Goal: Task Accomplishment & Management: Complete application form

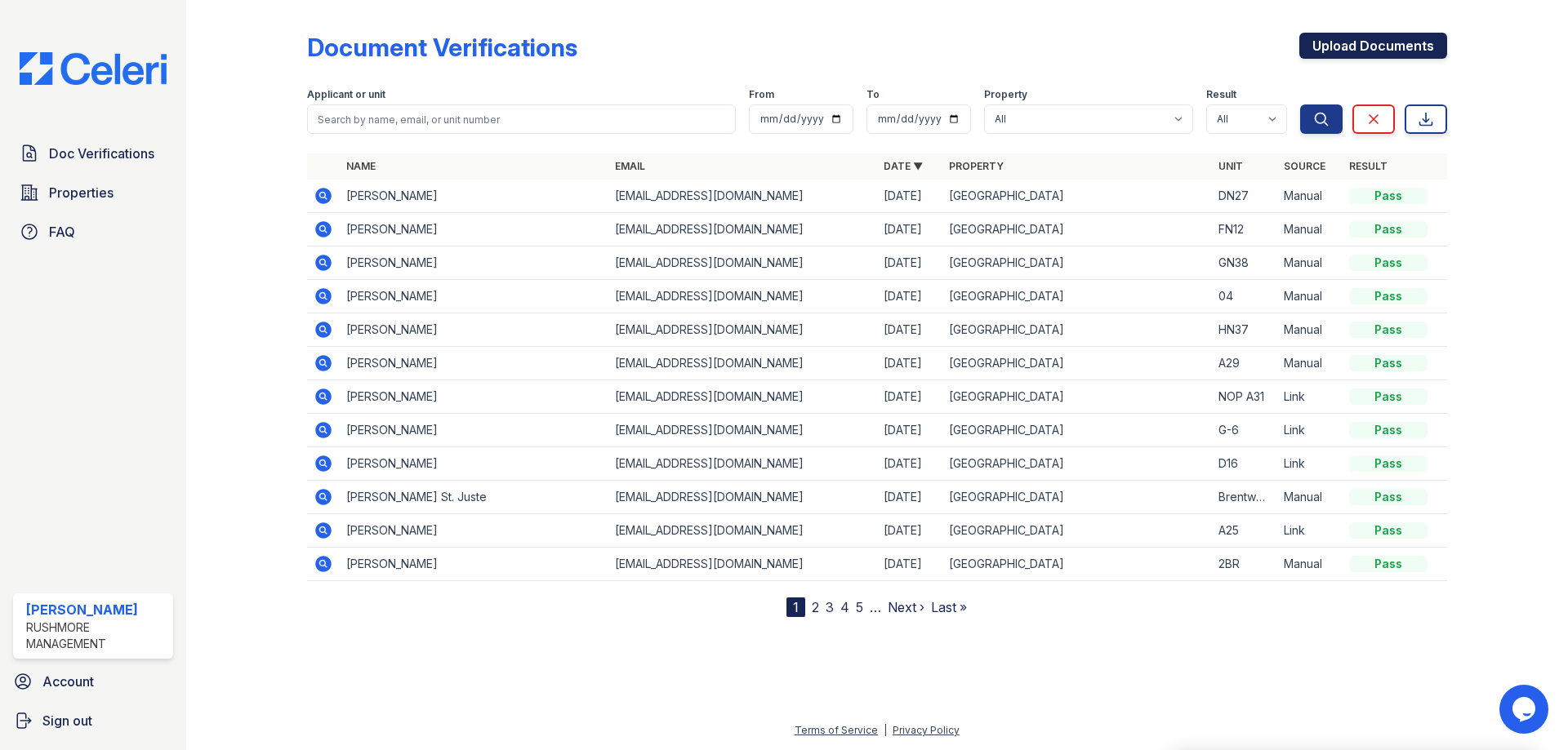
click at [1344, 49] on link "Upload Documents" at bounding box center [1373, 45] width 148 height 26
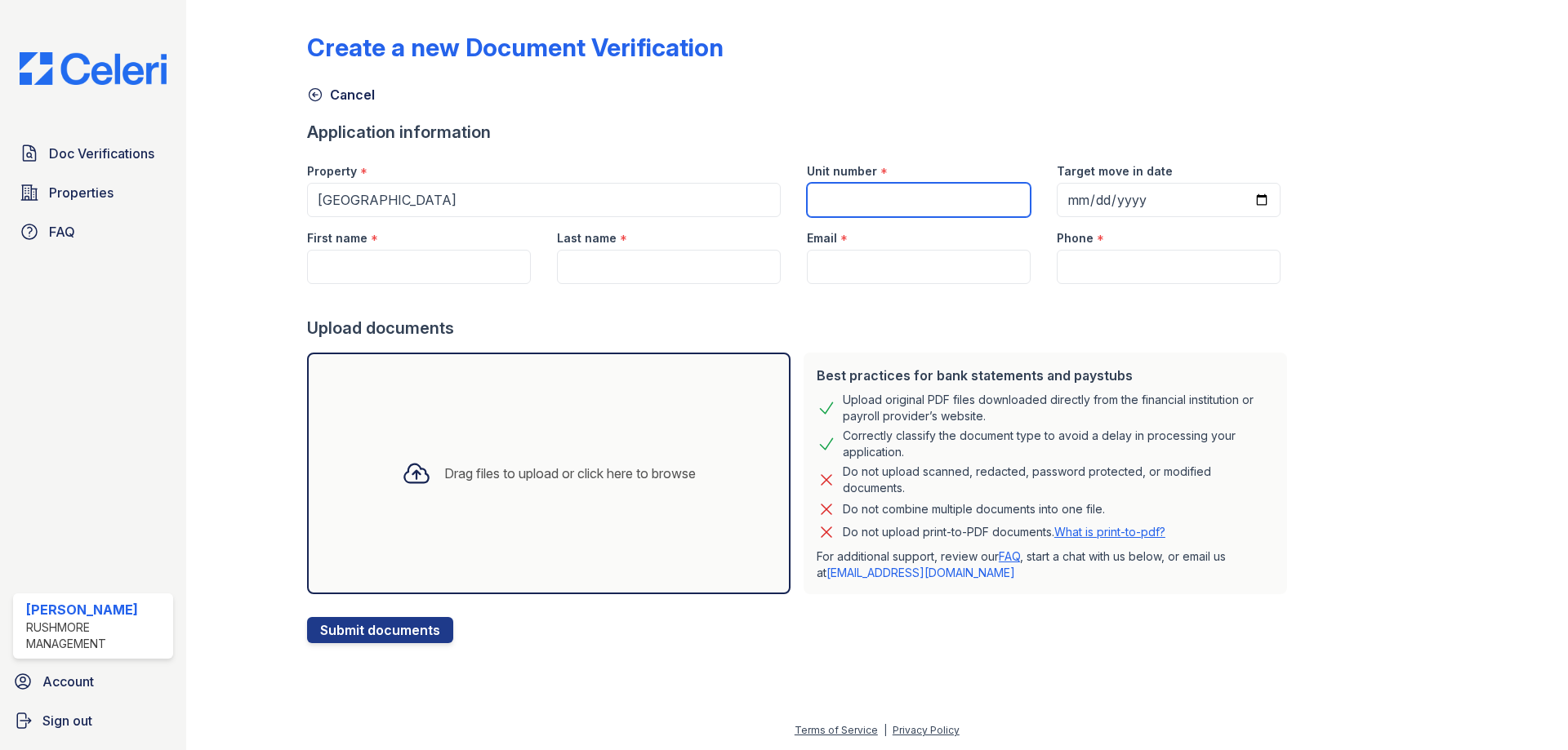
click at [932, 193] on input "Unit number" at bounding box center [919, 200] width 224 height 35
type input "HN04"
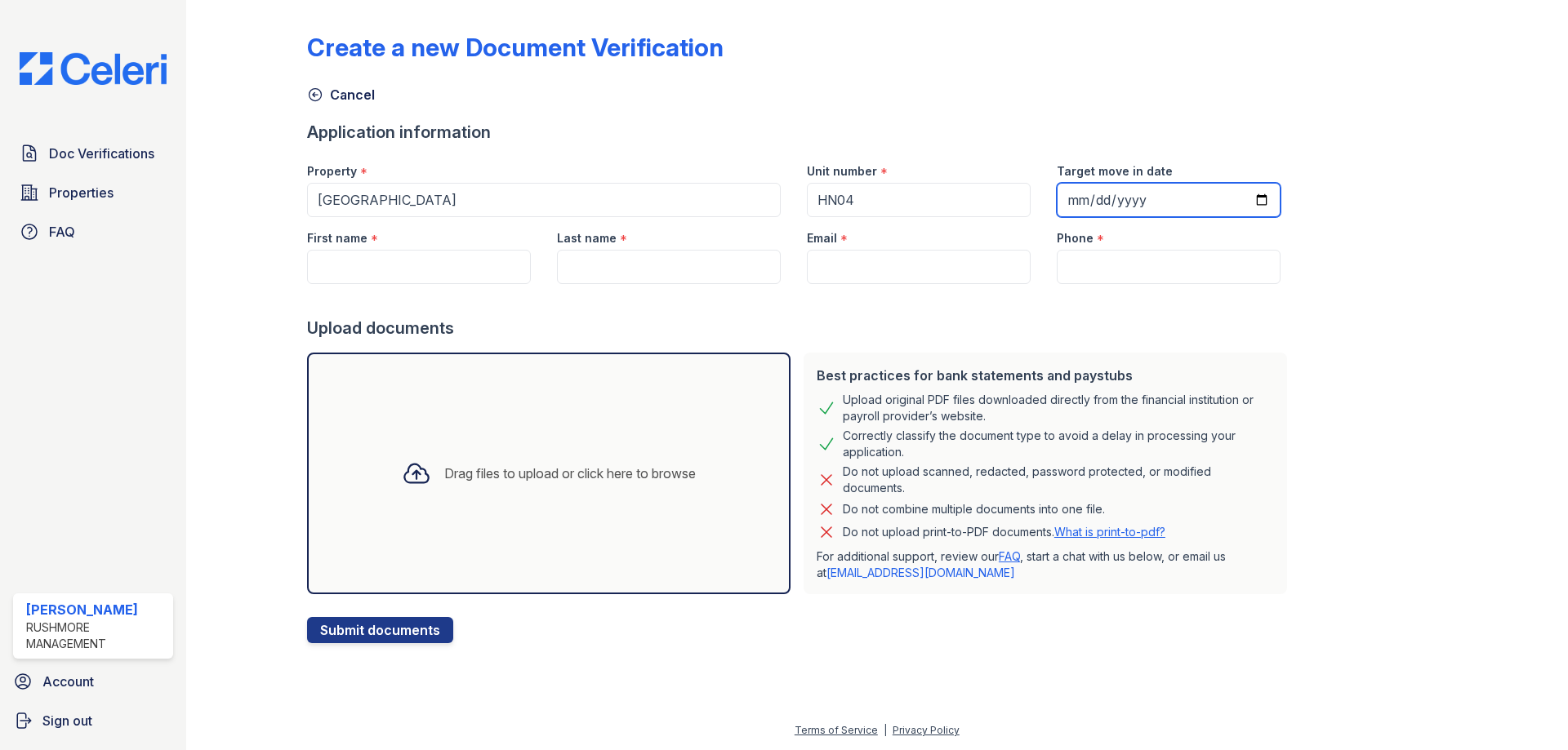
click at [1059, 199] on input "Target move in date" at bounding box center [1168, 200] width 224 height 35
type input "[DATE]"
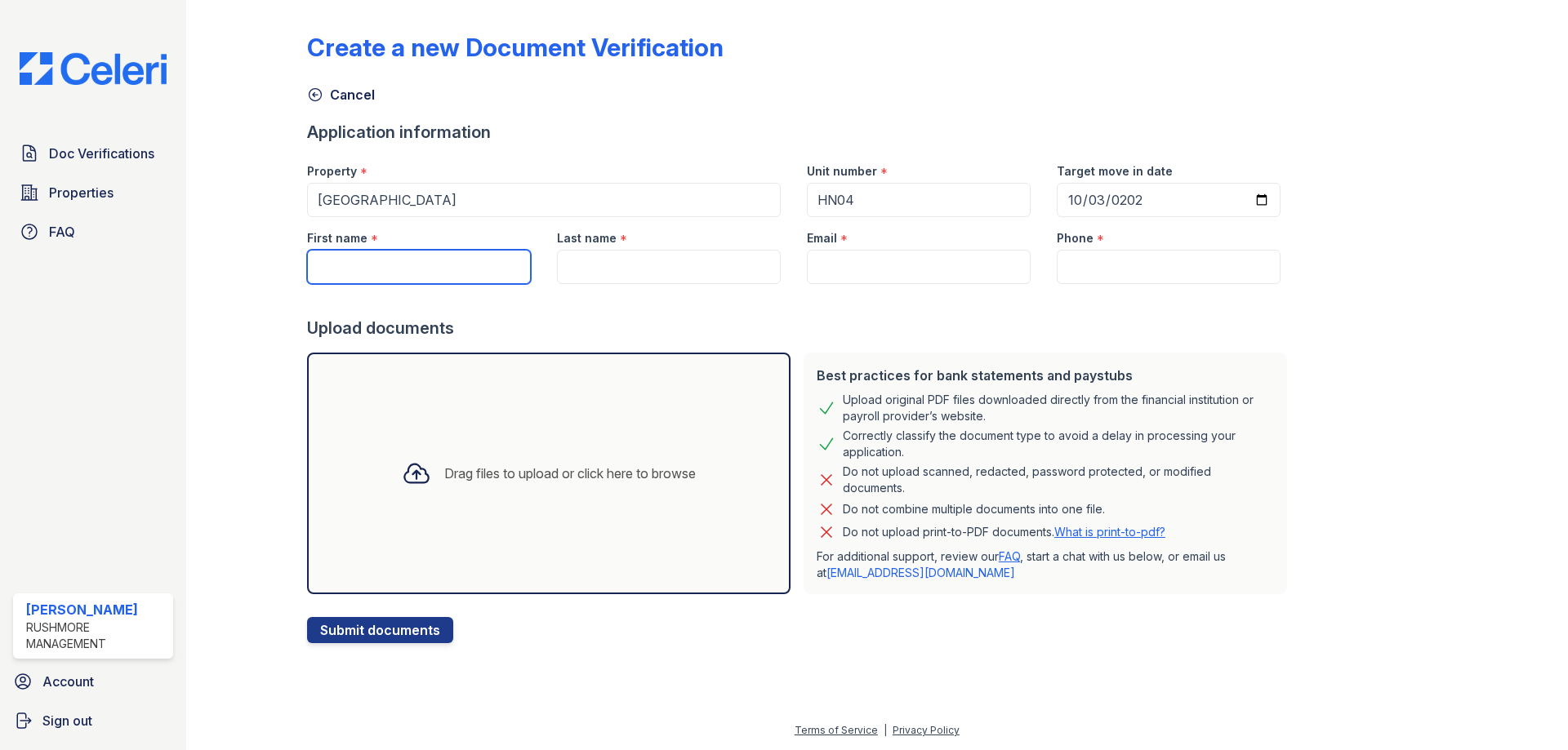
click at [466, 257] on input "First name" at bounding box center [419, 267] width 224 height 35
type input "Tori"
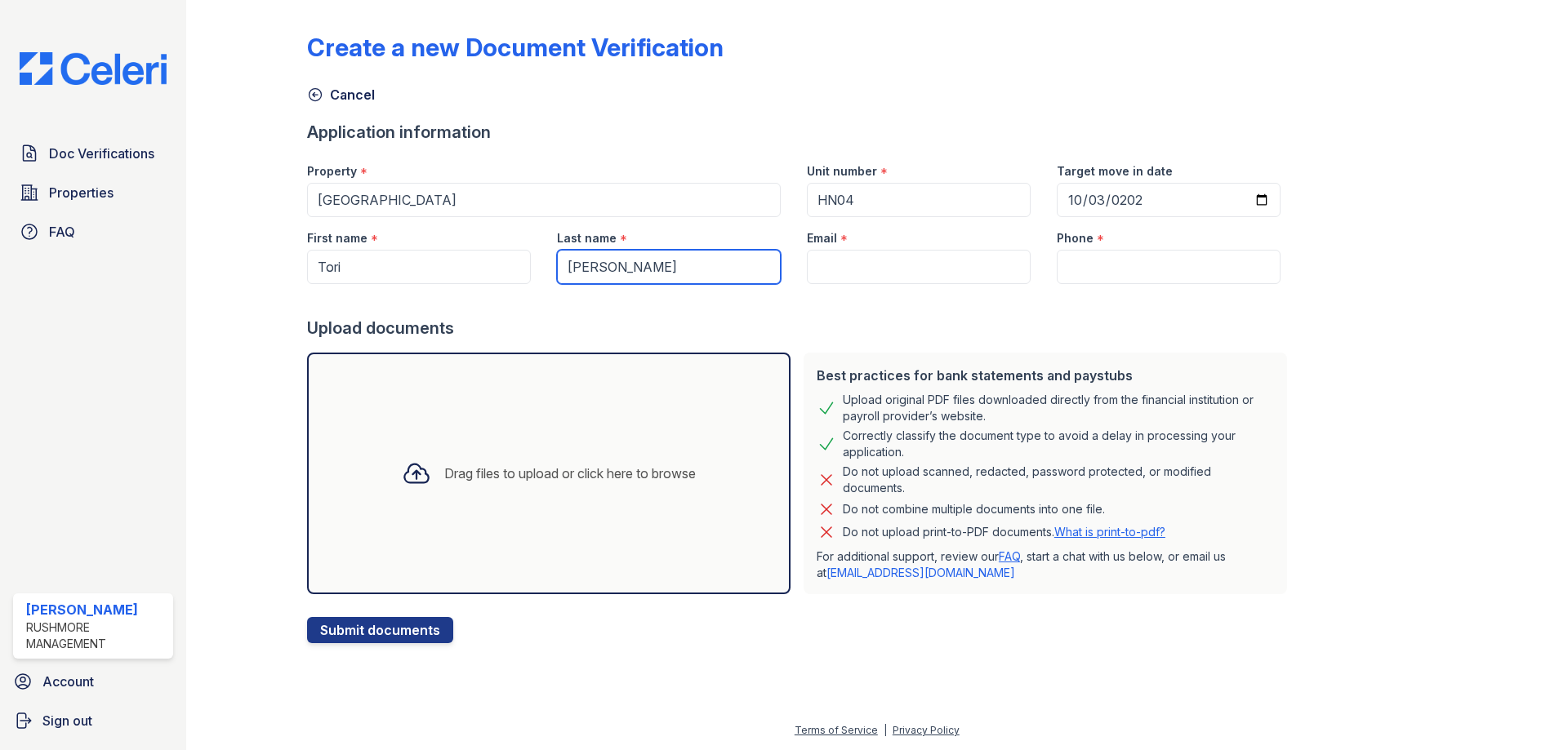
type input "[PERSON_NAME]"
click at [928, 254] on input "Email" at bounding box center [919, 267] width 224 height 35
paste input "[EMAIL_ADDRESS][DOMAIN_NAME]"
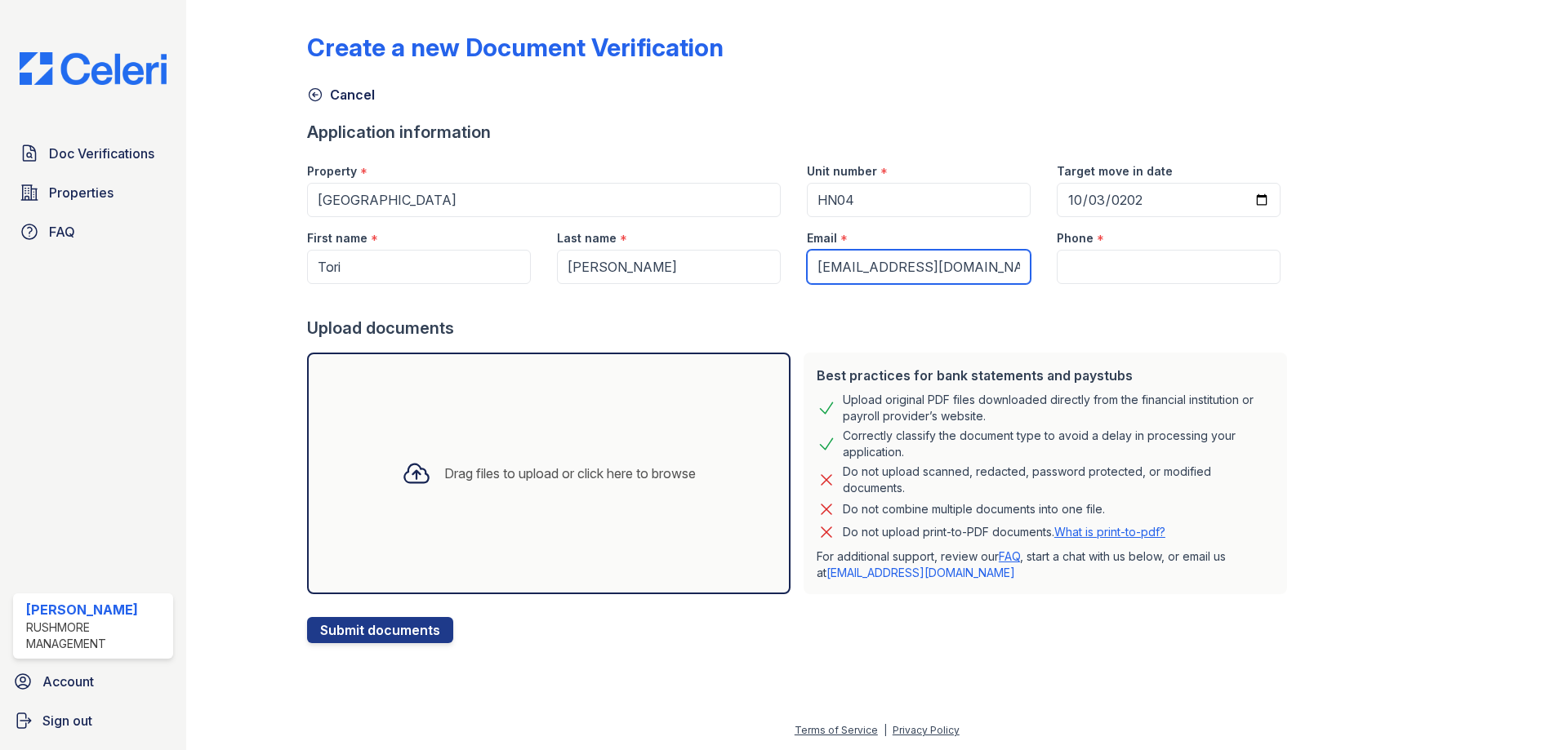
type input "[EMAIL_ADDRESS][DOMAIN_NAME]"
click at [1057, 273] on input "Phone" at bounding box center [1168, 267] width 224 height 35
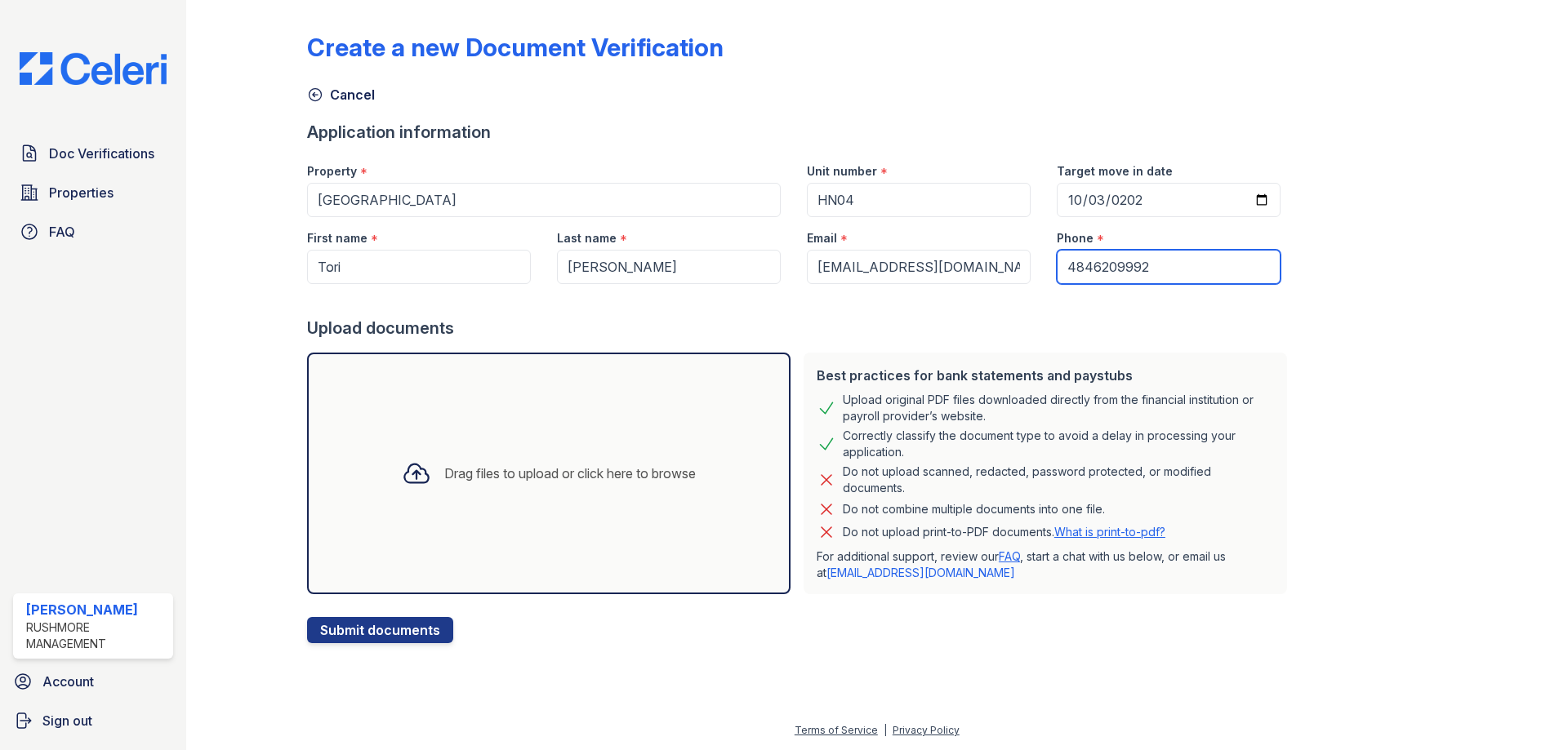
type input "4846209992"
click at [625, 476] on div "Drag files to upload or click here to browse" at bounding box center [570, 473] width 252 height 19
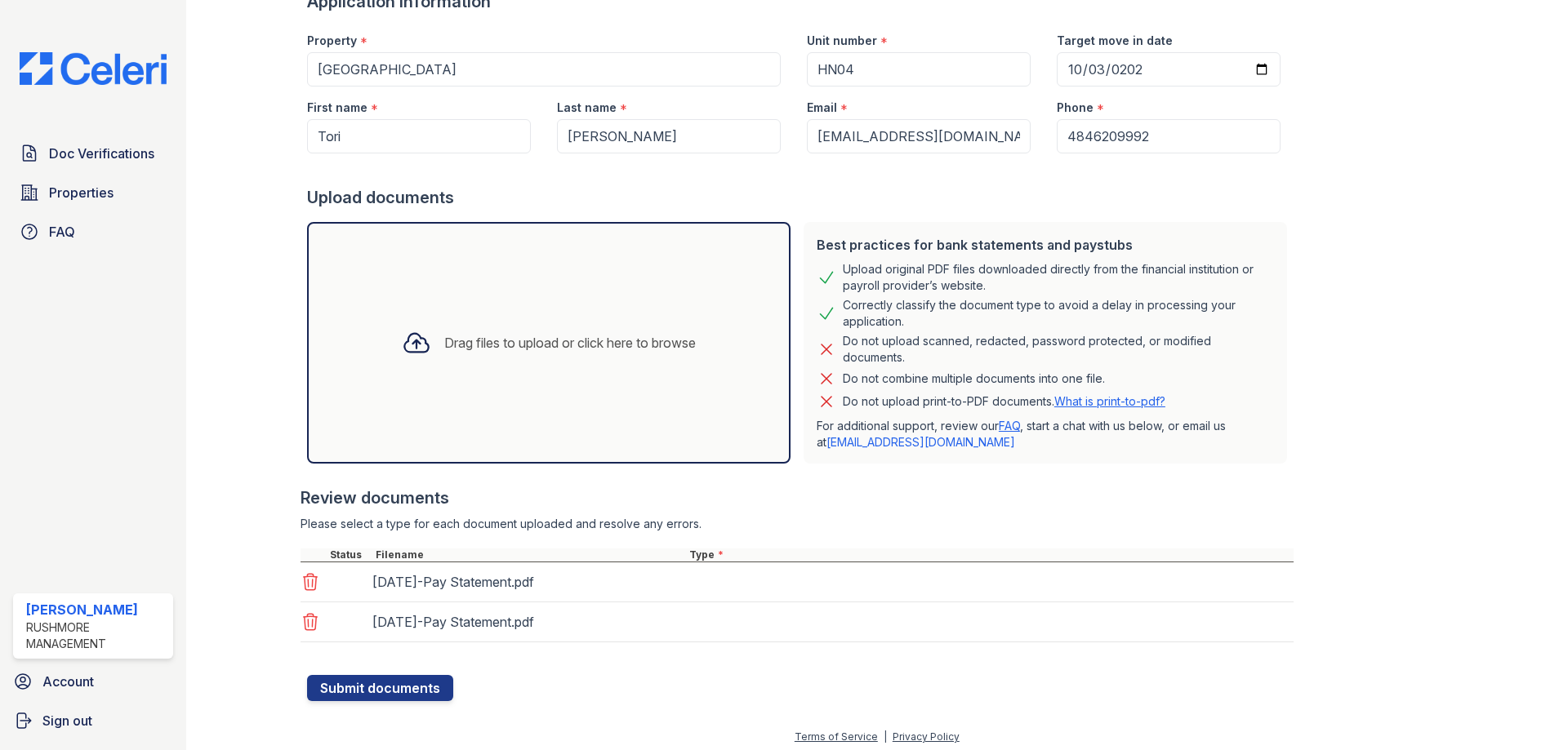
scroll to position [137, 0]
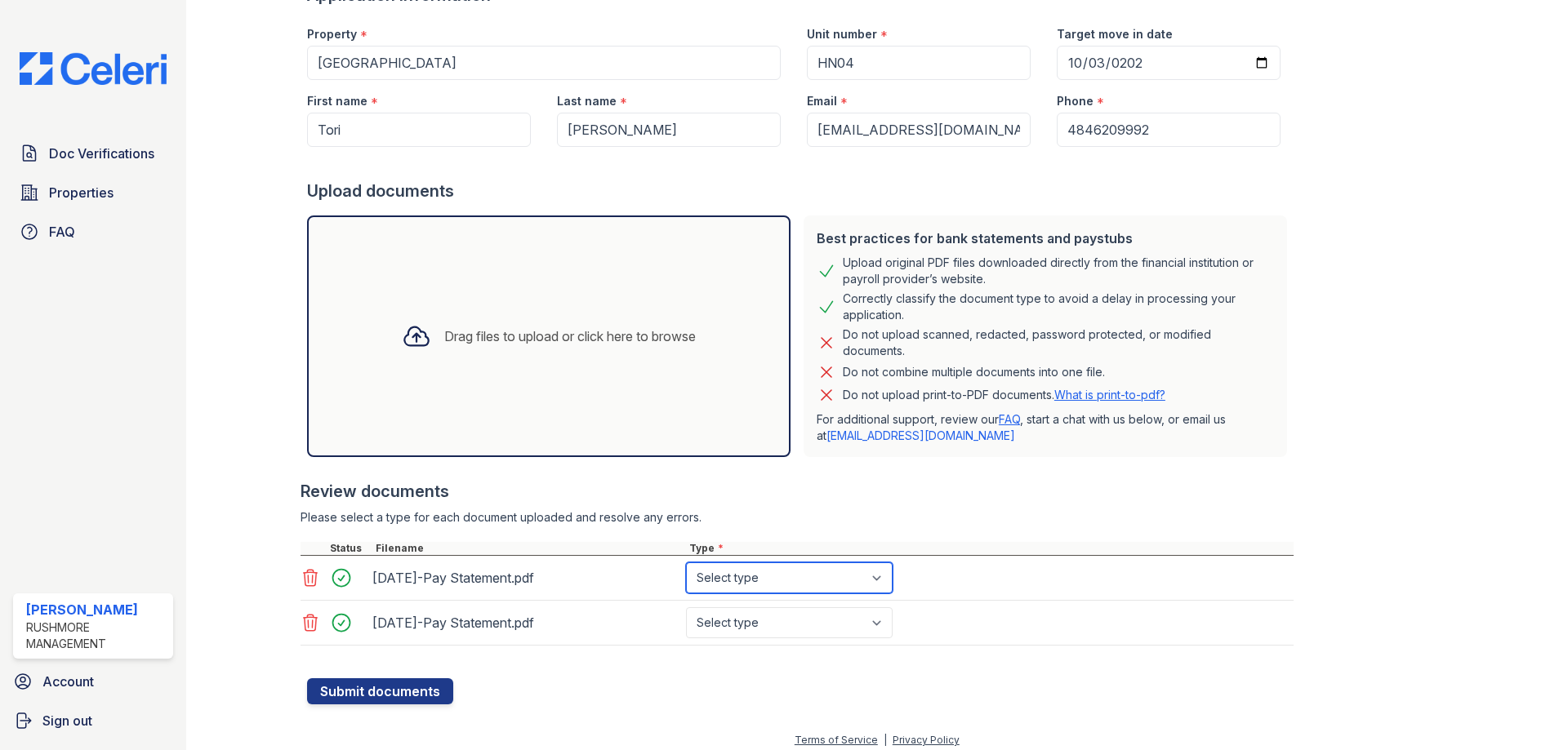
click at [769, 585] on select "Select type Paystub Bank Statement Offer Letter Tax Documents Benefit Award Let…" at bounding box center [789, 578] width 207 height 31
select select "paystub"
click at [686, 563] on select "Select type Paystub Bank Statement Offer Letter Tax Documents Benefit Award Let…" at bounding box center [789, 578] width 207 height 31
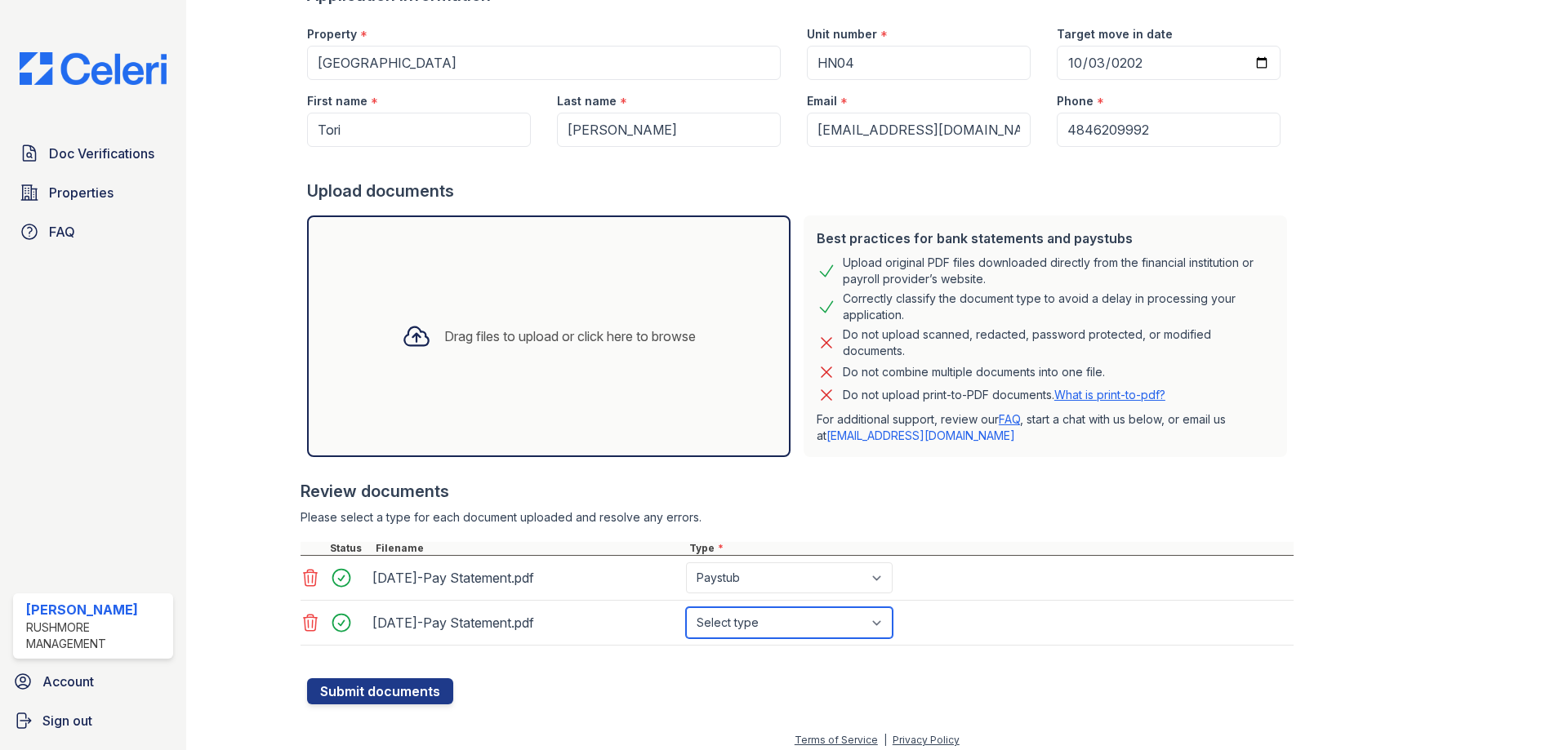
click at [765, 627] on select "Select type Paystub Bank Statement Offer Letter Tax Documents Benefit Award Let…" at bounding box center [789, 622] width 207 height 31
select select "paystub"
click at [686, 607] on select "Select type Paystub Bank Statement Offer Letter Tax Documents Benefit Award Let…" at bounding box center [789, 622] width 207 height 31
click at [410, 681] on button "Submit documents" at bounding box center [380, 690] width 146 height 26
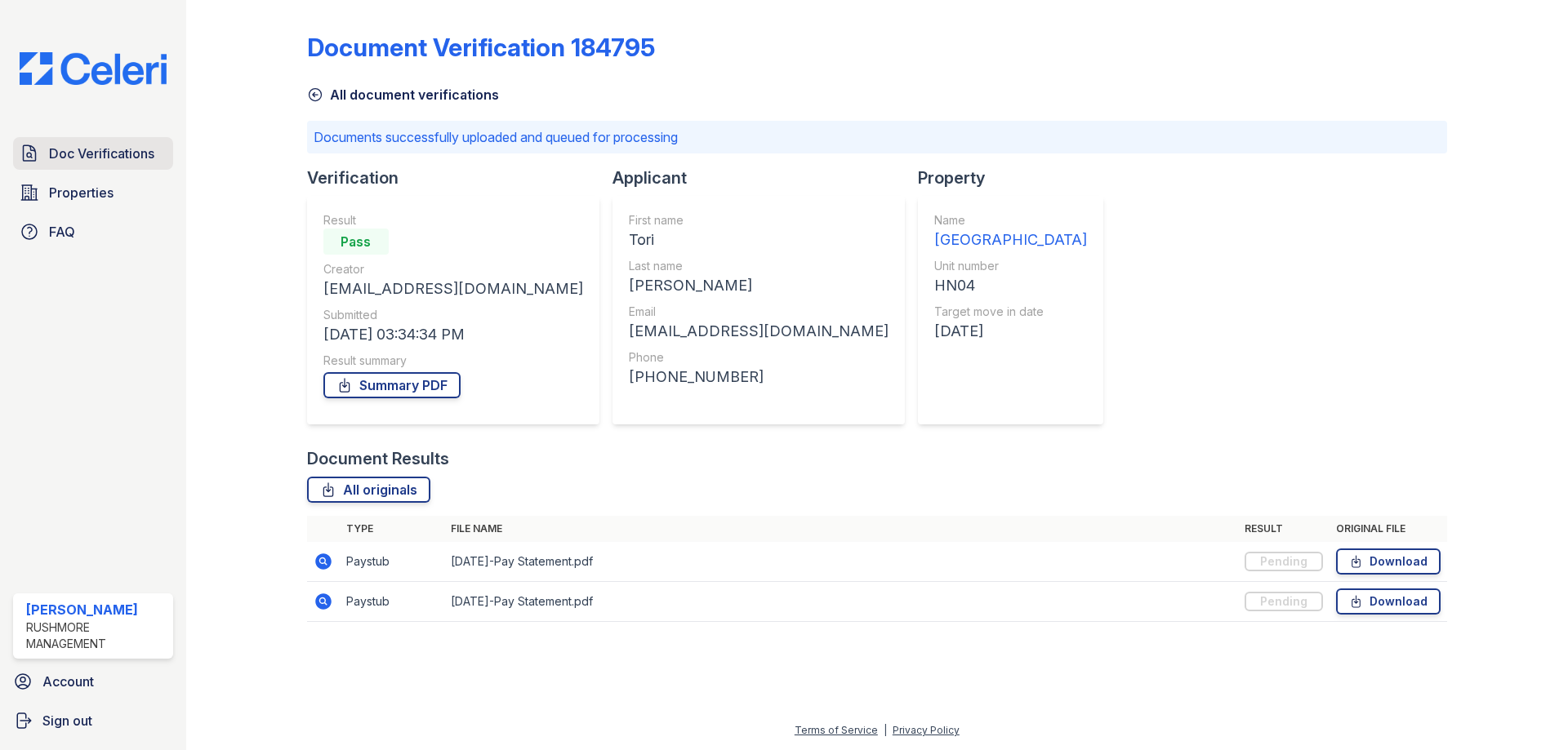
click at [65, 151] on span "Doc Verifications" at bounding box center [102, 154] width 106 height 19
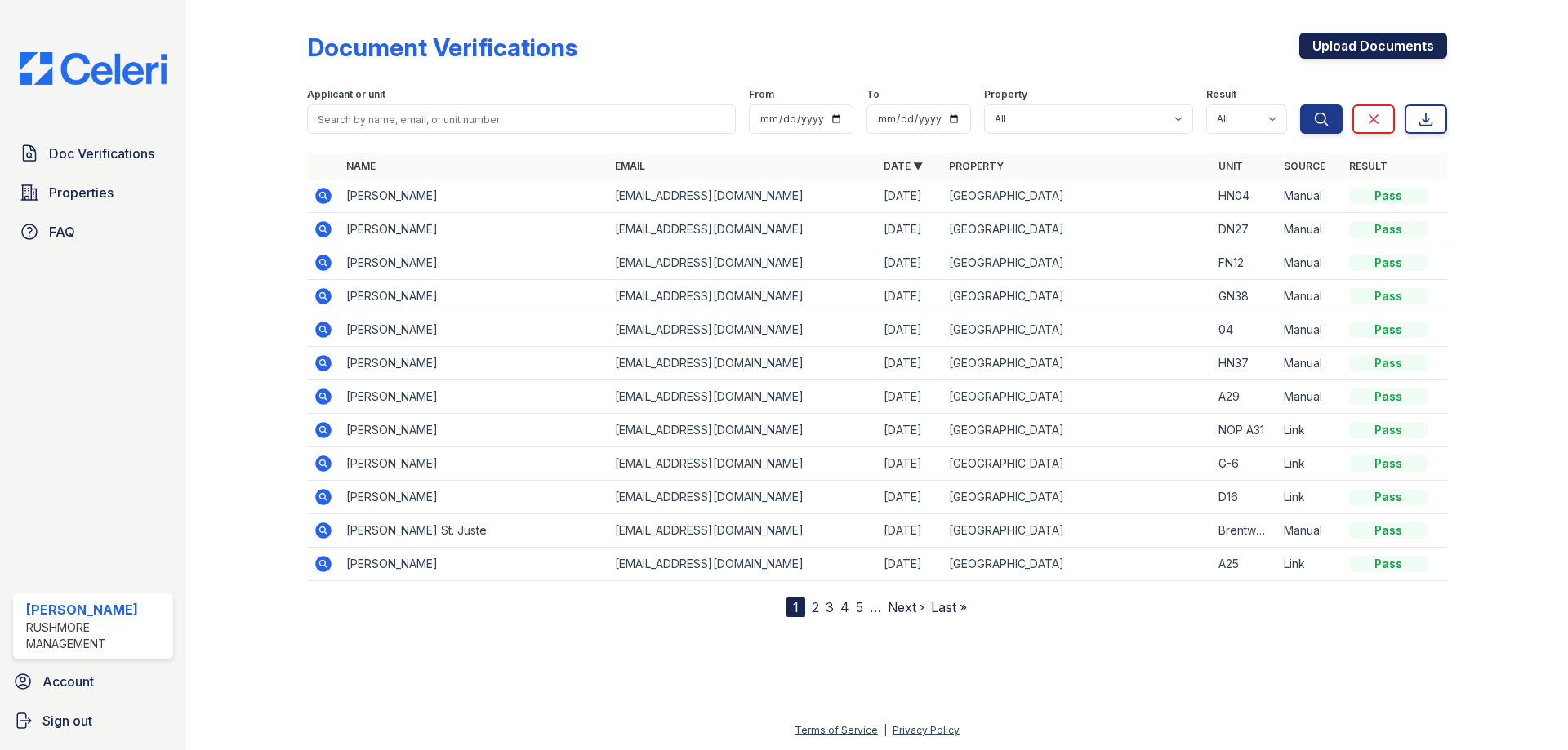
click at [1383, 41] on link "Upload Documents" at bounding box center [1373, 45] width 148 height 26
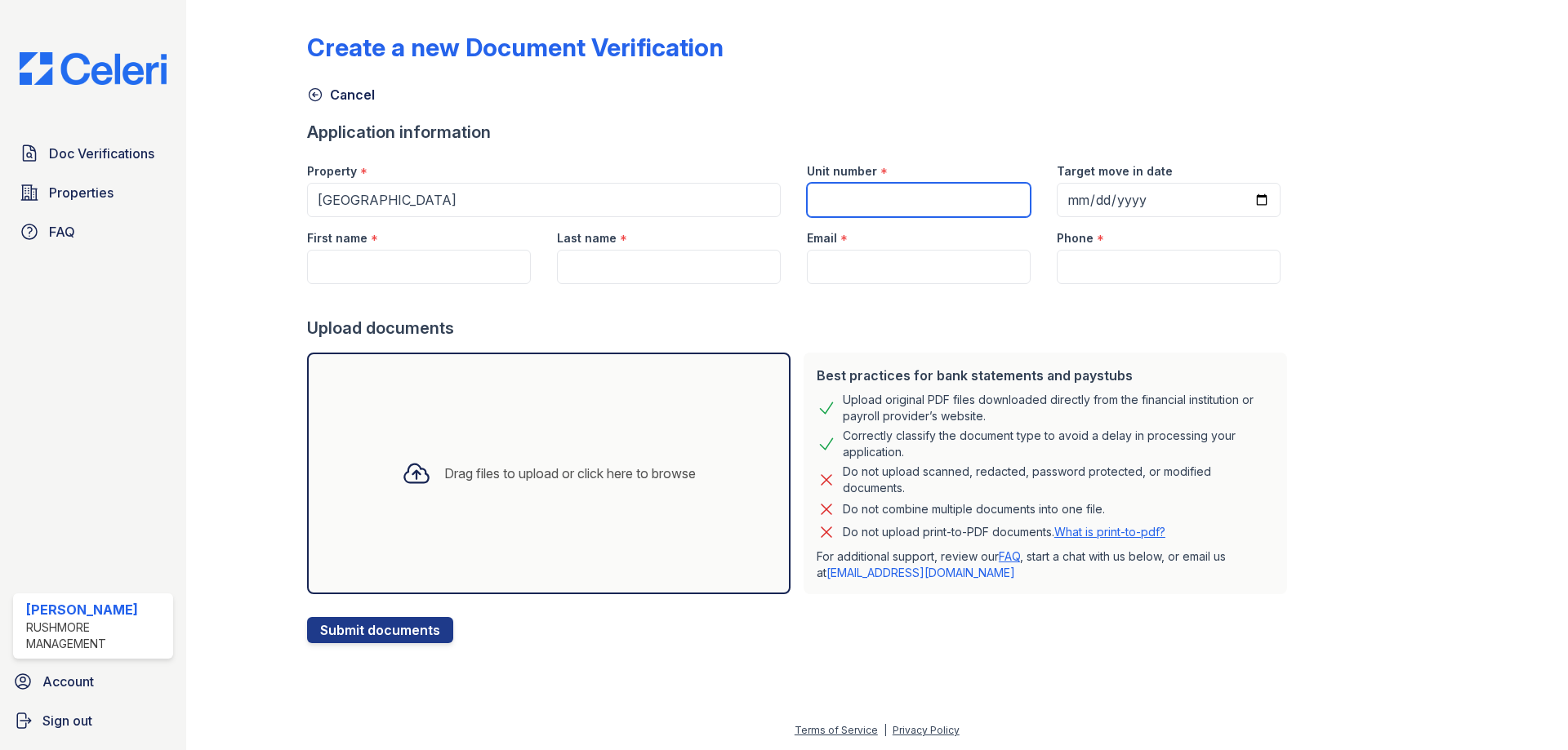
click at [938, 199] on input "Unit number" at bounding box center [919, 200] width 224 height 35
type input "B26"
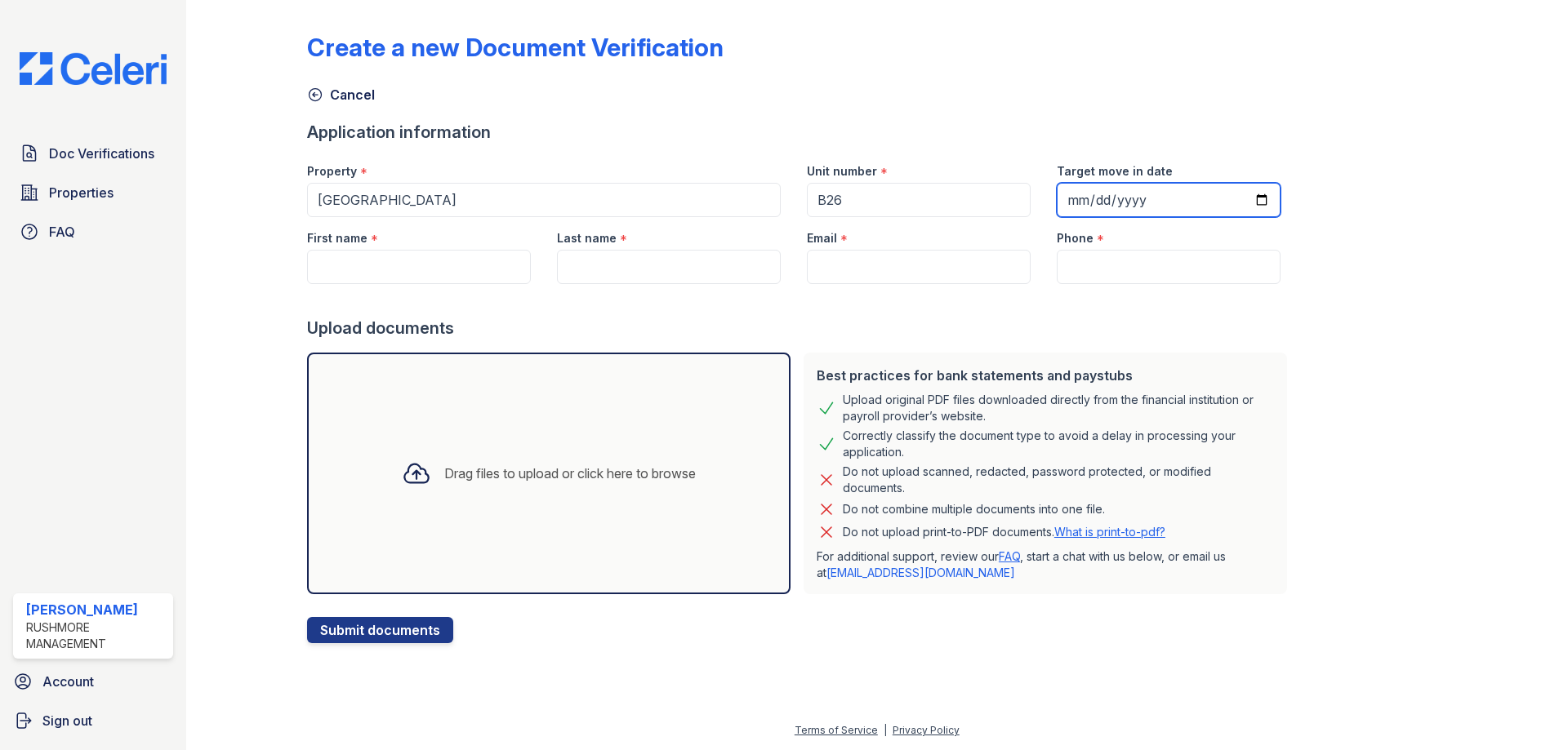
click at [1057, 194] on input "Target move in date" at bounding box center [1168, 200] width 224 height 35
type input "[DATE]"
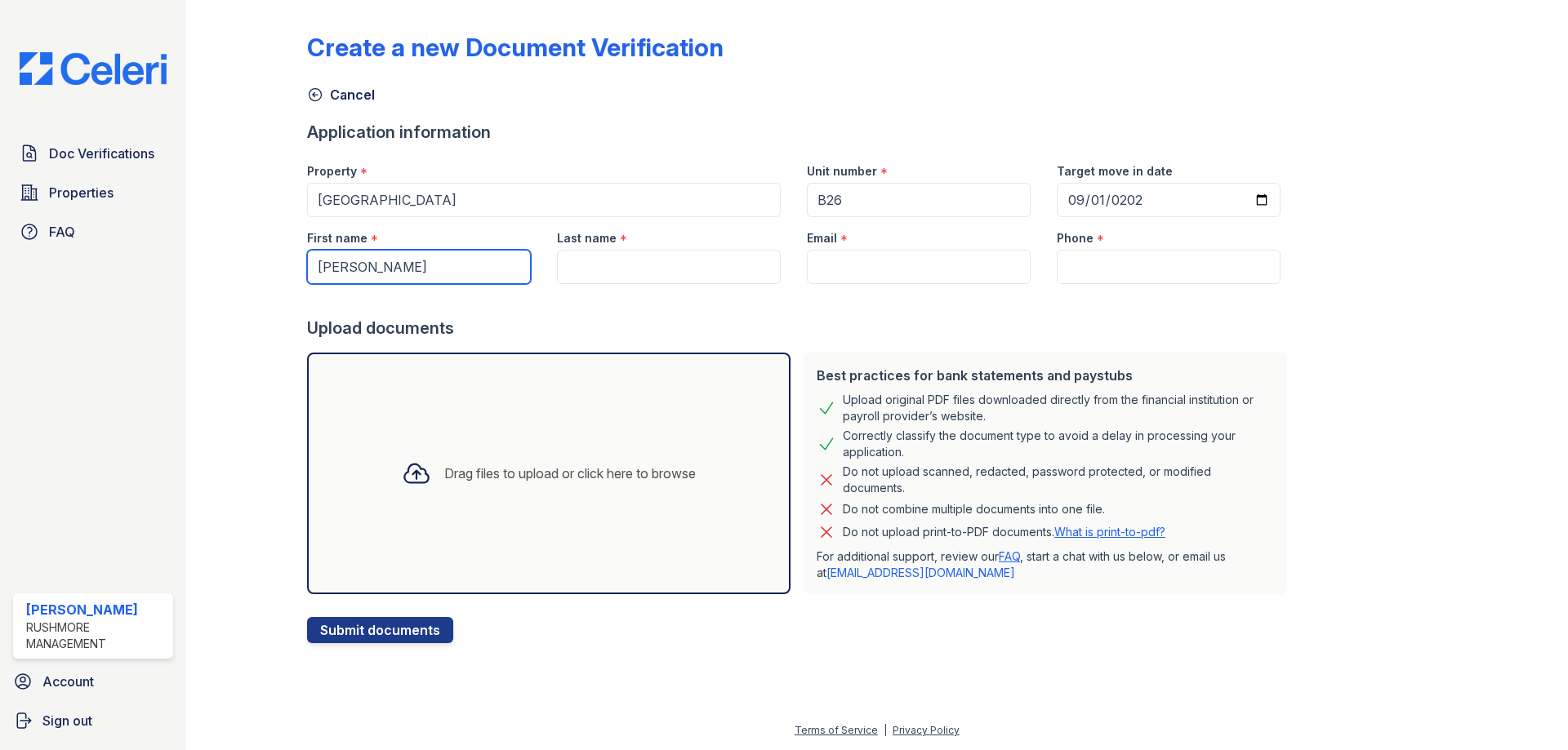
type input "[PERSON_NAME]"
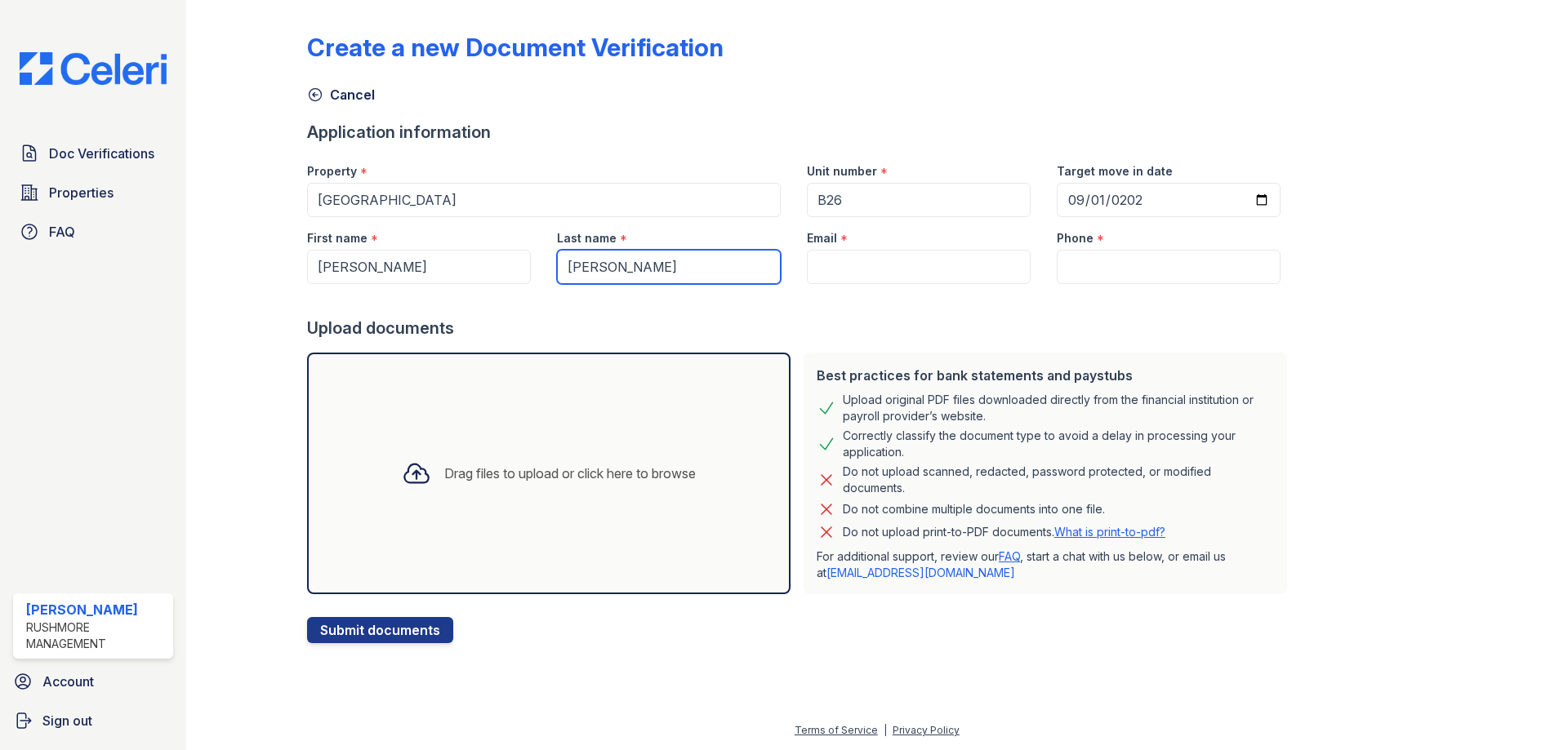
type input "[PERSON_NAME]"
click at [882, 275] on input "Email" at bounding box center [919, 267] width 224 height 35
paste input "[PERSON_NAME][EMAIL_ADDRESS][DOMAIN_NAME]"
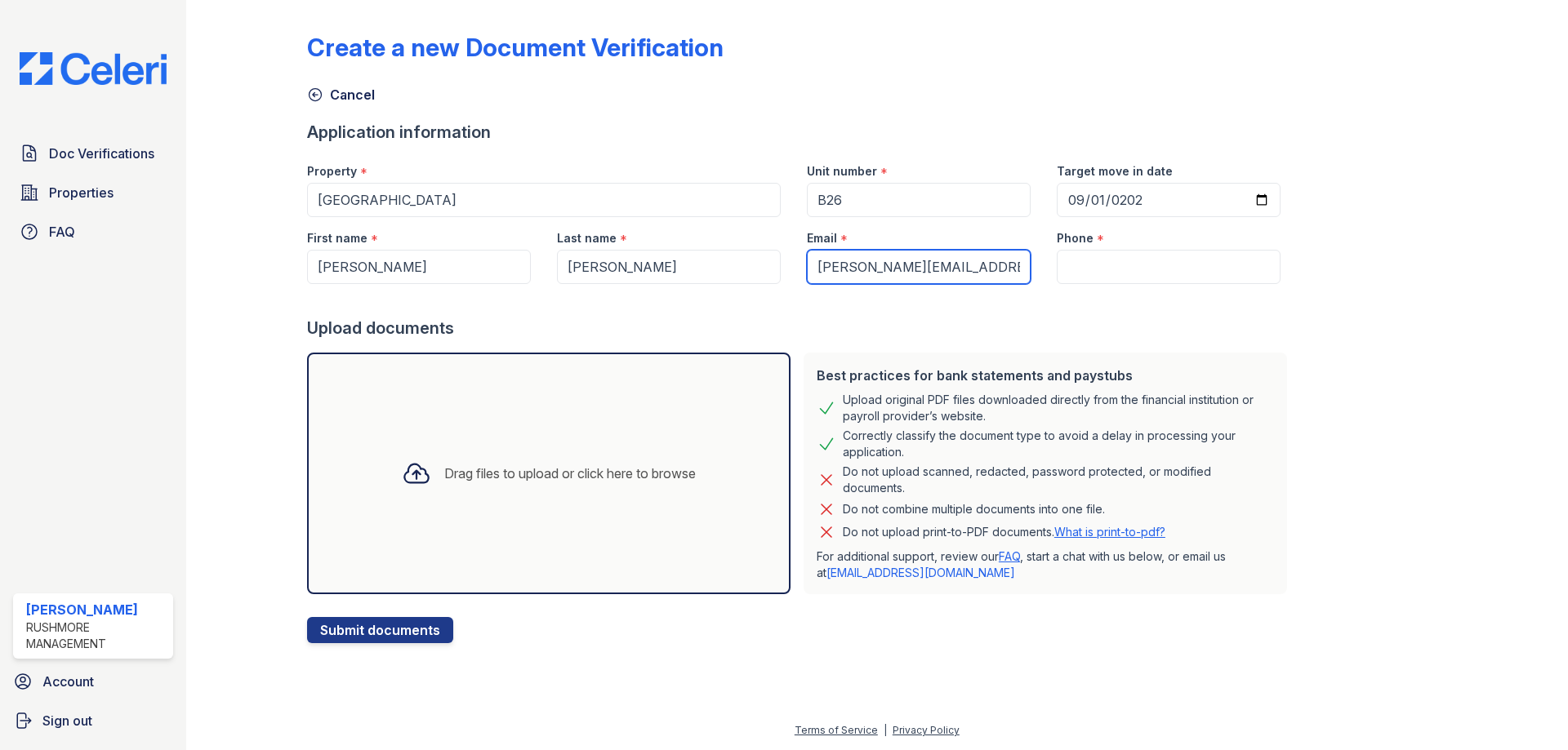
type input "[PERSON_NAME][EMAIL_ADDRESS][DOMAIN_NAME]"
click at [1098, 253] on input "Phone" at bounding box center [1168, 267] width 224 height 35
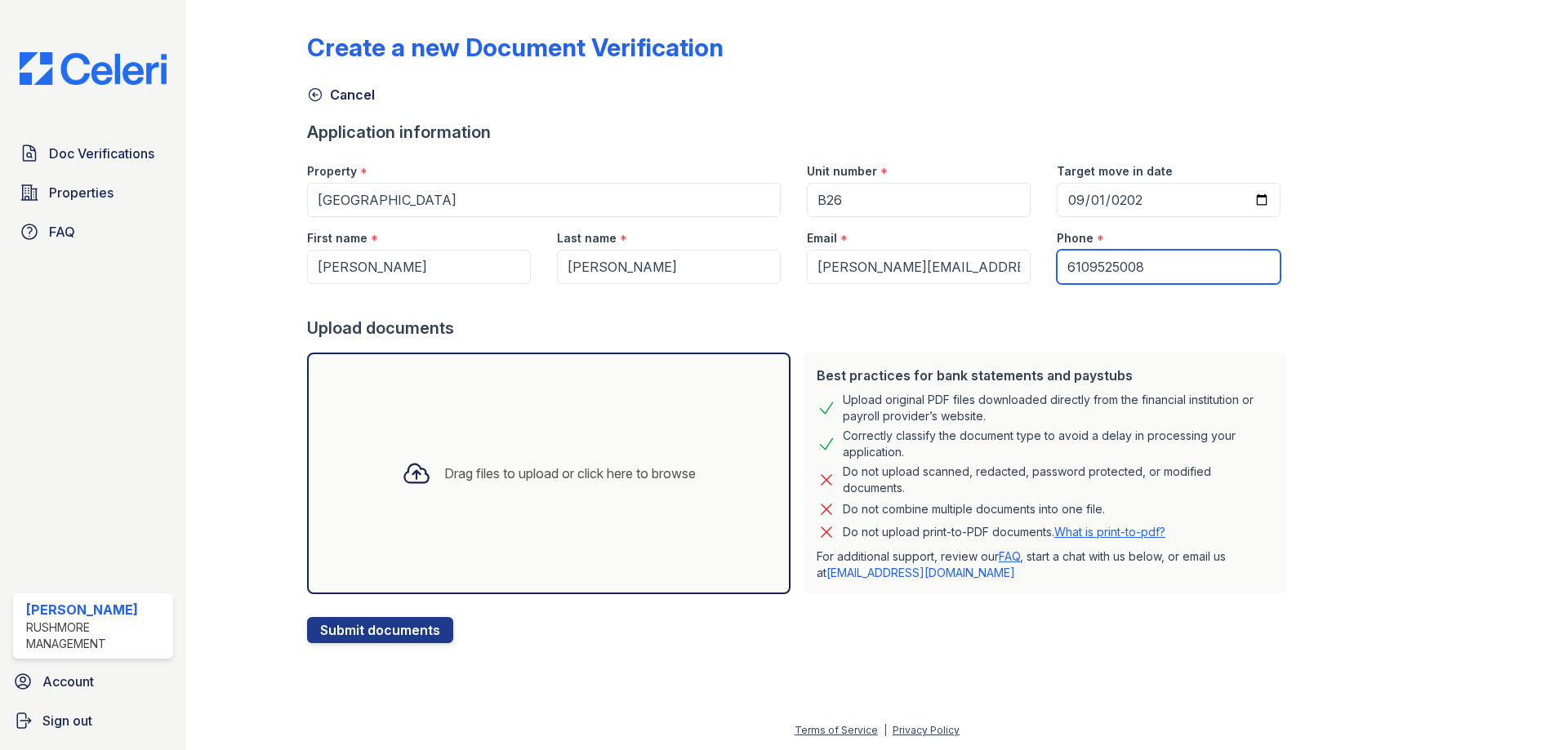
type input "6109525008"
click at [469, 433] on div "Drag files to upload or click here to browse" at bounding box center [549, 473] width 483 height 242
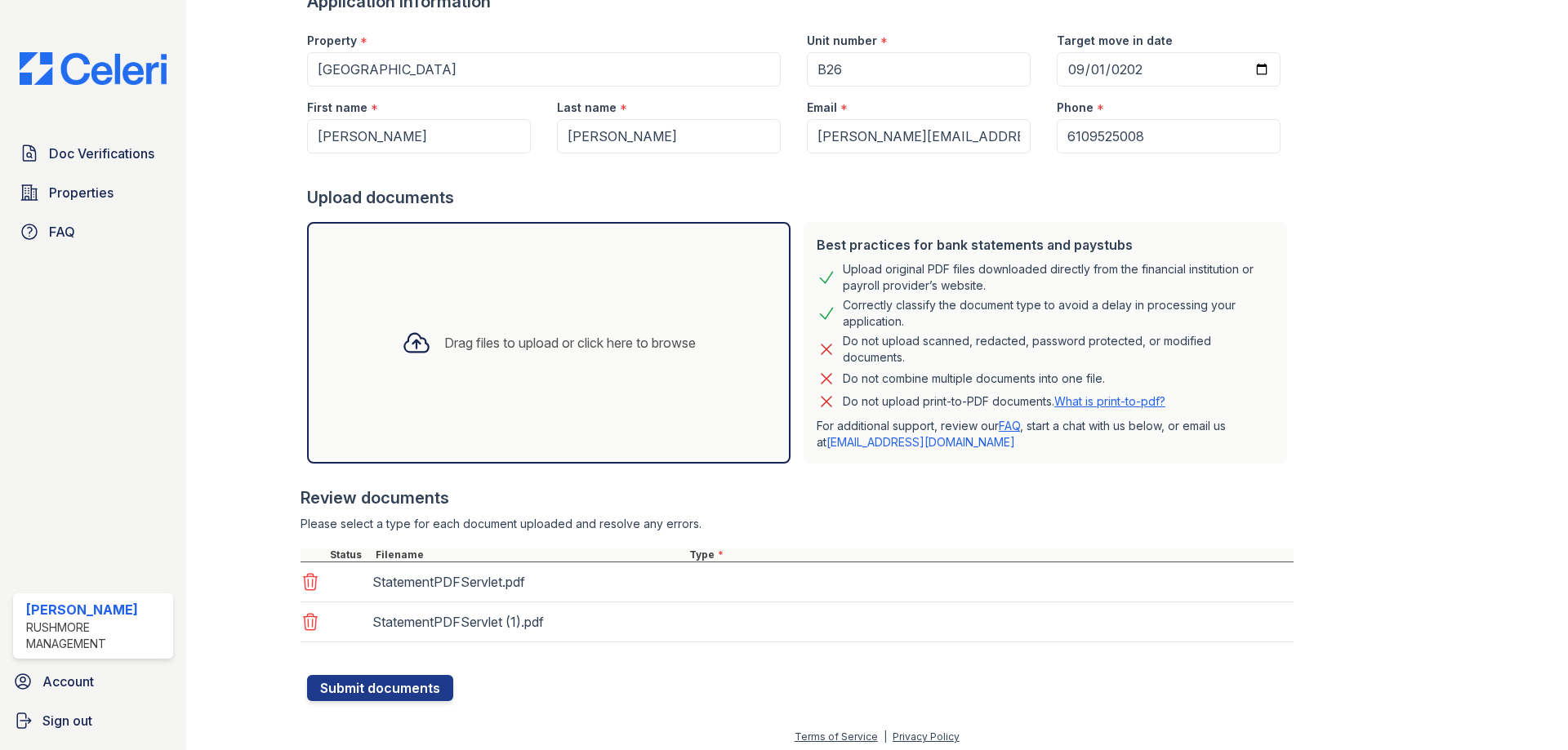
scroll to position [137, 0]
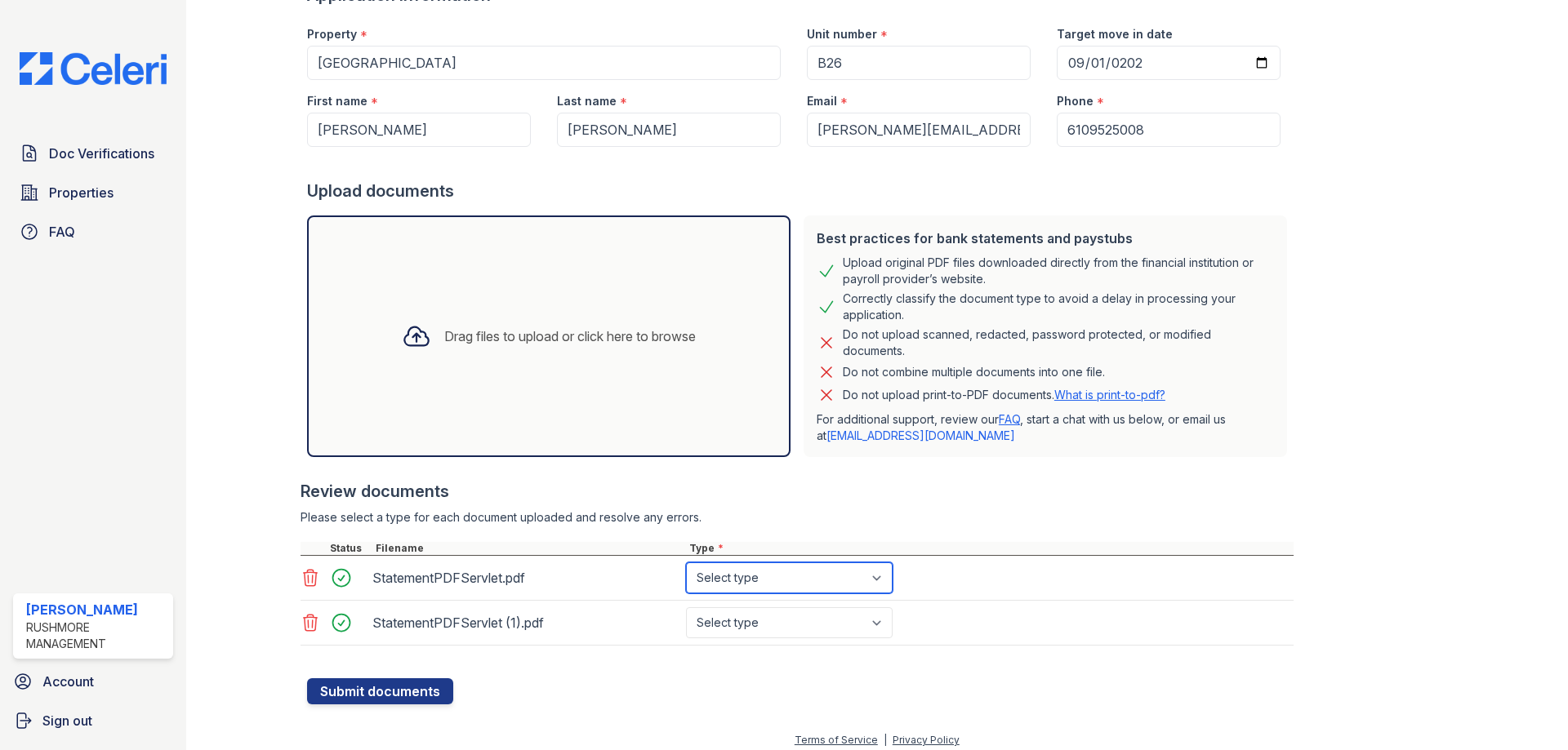
click at [760, 581] on select "Select type Paystub Bank Statement Offer Letter Tax Documents Benefit Award Let…" at bounding box center [789, 578] width 207 height 31
select select "bank_statement"
click at [686, 563] on select "Select type Paystub Bank Statement Offer Letter Tax Documents Benefit Award Let…" at bounding box center [789, 578] width 207 height 31
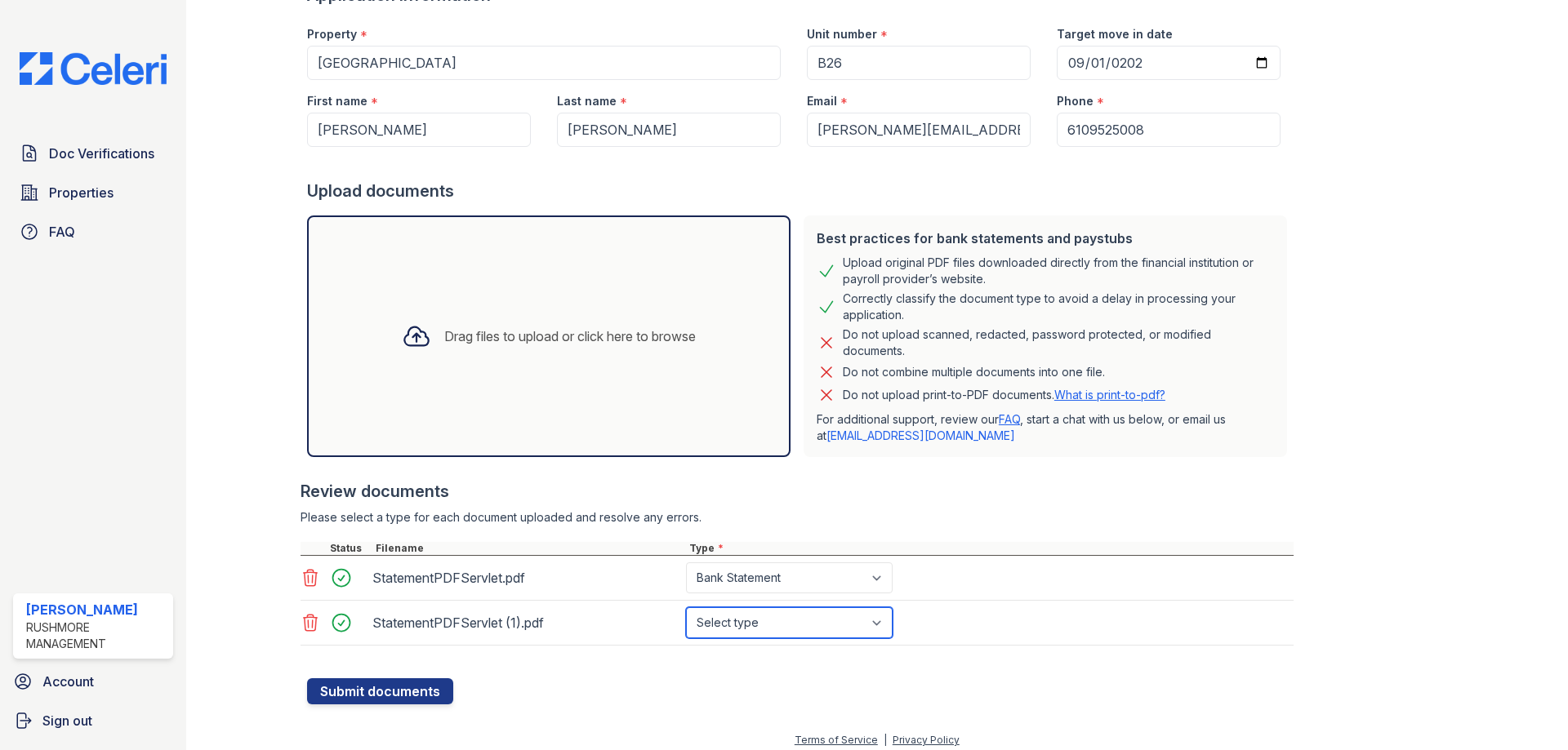
click at [767, 625] on select "Select type Paystub Bank Statement Offer Letter Tax Documents Benefit Award Let…" at bounding box center [789, 622] width 207 height 31
select select "bank_statement"
click at [686, 607] on select "Select type Paystub Bank Statement Offer Letter Tax Documents Benefit Award Let…" at bounding box center [789, 622] width 207 height 31
click at [400, 686] on button "Submit documents" at bounding box center [380, 690] width 146 height 26
